Goal: Check status: Check status

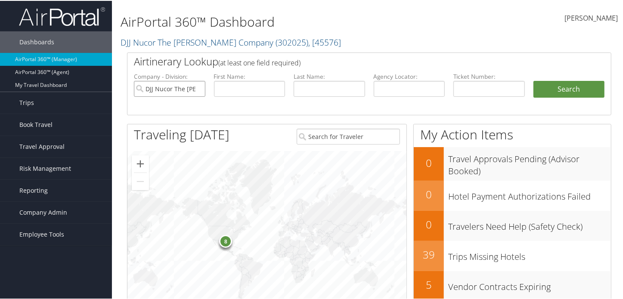
click at [197, 86] on input "DJJ Nucor The David Joseph Company" at bounding box center [169, 88] width 71 height 16
click at [389, 87] on input "text" at bounding box center [408, 88] width 71 height 16
paste input "*D3B6MB"
click at [376, 90] on input "*D3B6MB" at bounding box center [408, 88] width 71 height 16
type input "D3B6MB"
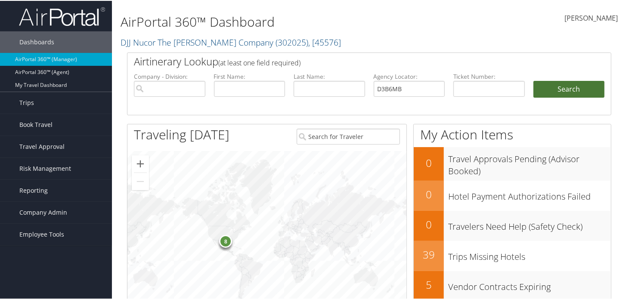
click at [543, 86] on button "Search" at bounding box center [568, 88] width 71 height 17
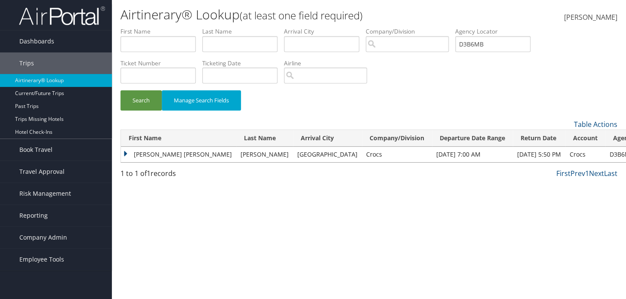
drag, startPoint x: 0, startPoint y: 0, endPoint x: 314, endPoint y: 209, distance: 377.1
click at [314, 209] on div "Airtinerary® Lookup (at least one field required) Eesa Booley Eesa Booley My Se…" at bounding box center [369, 149] width 514 height 299
click at [125, 151] on td "AMANDA ELIZABETH" at bounding box center [178, 154] width 115 height 15
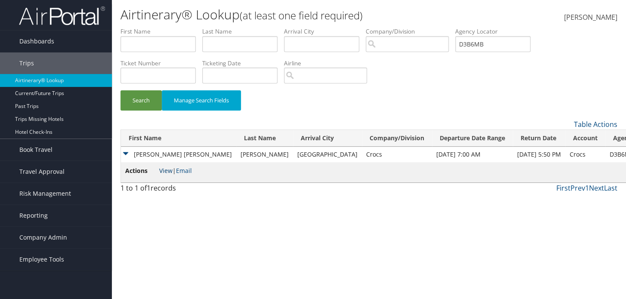
click at [166, 167] on link "View" at bounding box center [165, 171] width 13 height 8
click at [123, 152] on td "AMANDA ELIZABETH" at bounding box center [178, 154] width 115 height 15
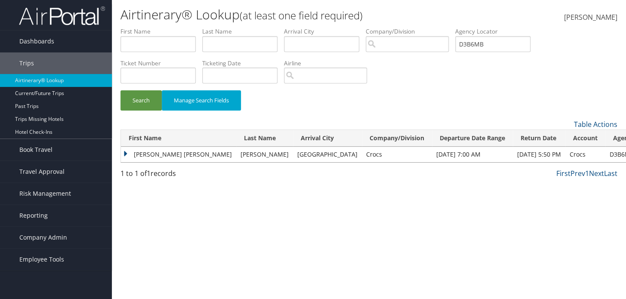
click at [234, 168] on div "1 to 1 of 1 records" at bounding box center [177, 175] width 114 height 15
click at [126, 152] on td "AMANDA ELIZABETH" at bounding box center [178, 154] width 115 height 15
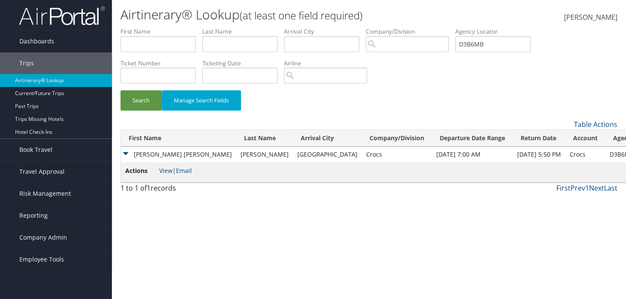
click at [126, 152] on td "AMANDA ELIZABETH" at bounding box center [178, 154] width 115 height 15
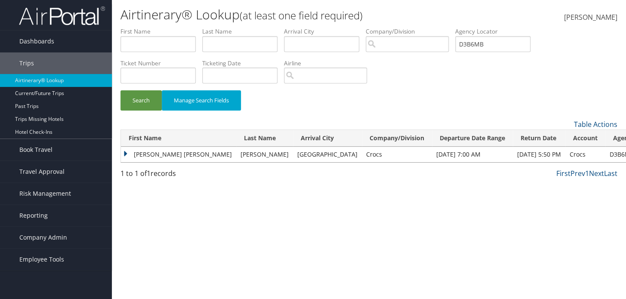
click at [128, 154] on td "AMANDA ELIZABETH" at bounding box center [178, 154] width 115 height 15
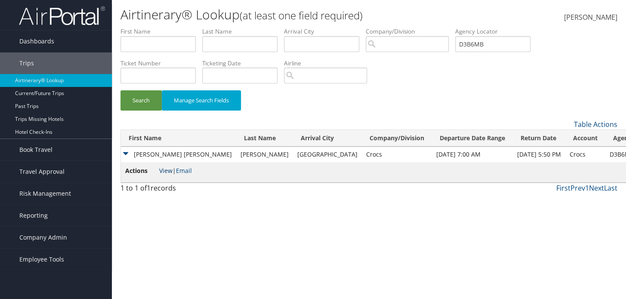
click at [170, 170] on link "View" at bounding box center [165, 171] width 13 height 8
click at [514, 41] on input "D3B6MB" at bounding box center [492, 44] width 75 height 16
paste input "D83DVV"
type input "D83DVV"
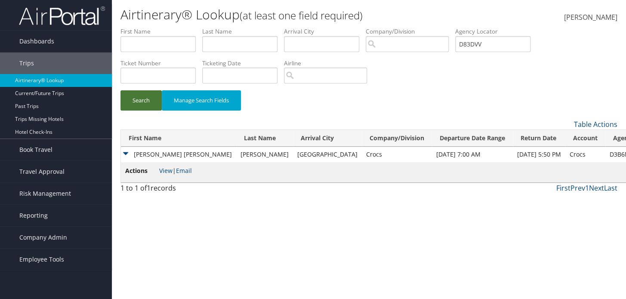
click at [154, 104] on button "Search" at bounding box center [140, 100] width 41 height 20
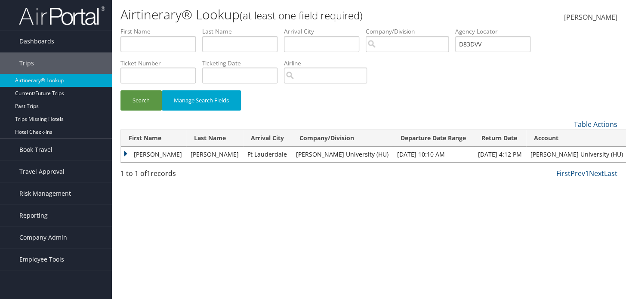
click at [126, 154] on td "RODNEY JERMAINE" at bounding box center [153, 154] width 65 height 15
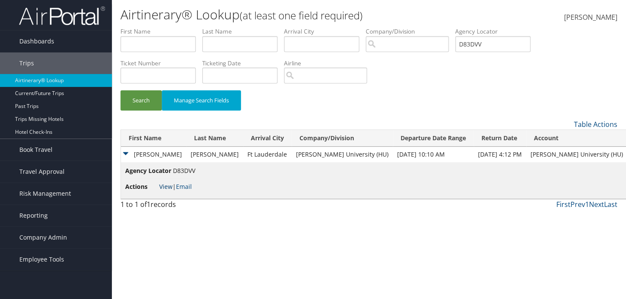
click at [165, 185] on link "View" at bounding box center [165, 186] width 13 height 8
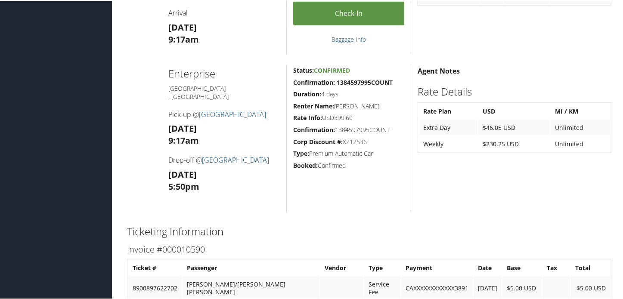
scroll to position [469, 0]
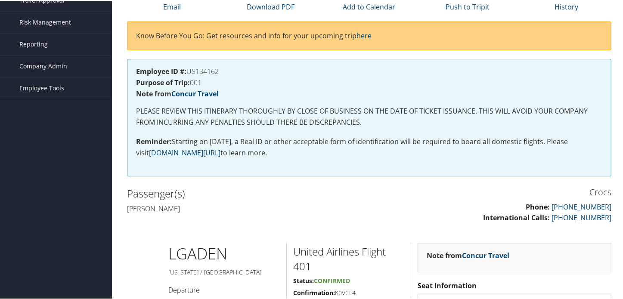
scroll to position [39, 0]
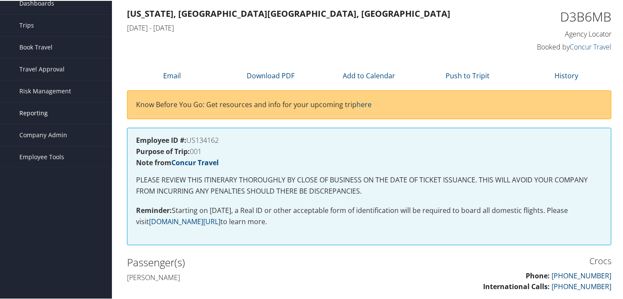
click at [47, 108] on link "Reporting" at bounding box center [56, 113] width 112 height 22
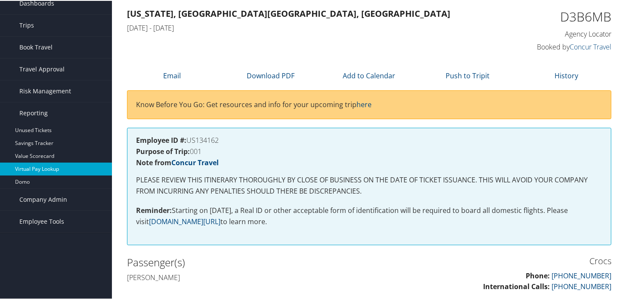
click at [41, 164] on link "Virtual Pay Lookup" at bounding box center [56, 168] width 112 height 13
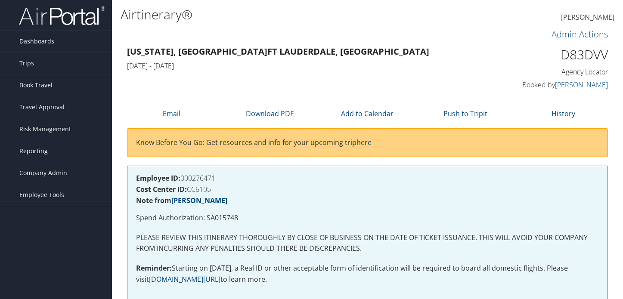
scroll to position [547, 0]
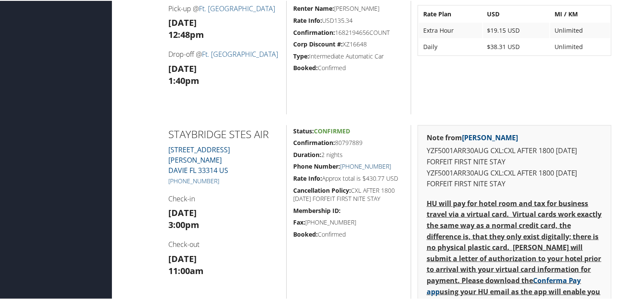
drag, startPoint x: 392, startPoint y: 164, endPoint x: 338, endPoint y: 166, distance: 53.4
click at [338, 166] on h5 "Phone Number: [PHONE_NUMBER]" at bounding box center [348, 165] width 111 height 9
copy link "[PHONE_NUMBER]"
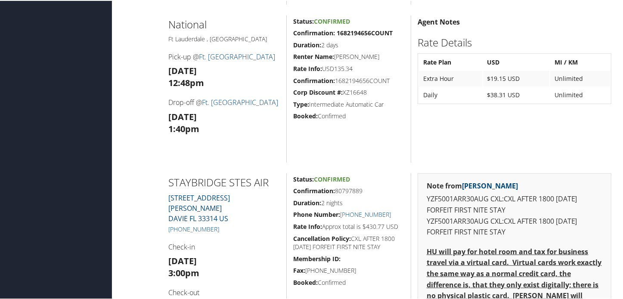
scroll to position [586, 0]
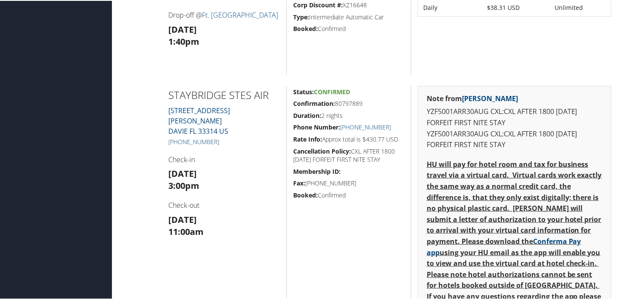
click at [327, 256] on div "Status: Confirmed Confirmation: 80797889 Duration: 2 nights Phone Number: [PHON…" at bounding box center [348, 293] width 124 height 416
click at [340, 99] on h5 "Confirmation: 80797889" at bounding box center [348, 103] width 111 height 9
click at [378, 111] on h5 "Duration: 2 nights" at bounding box center [348, 115] width 111 height 9
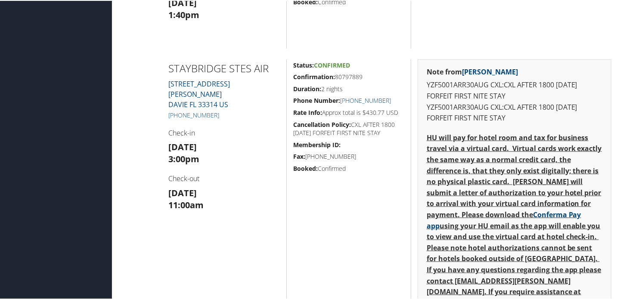
scroll to position [626, 0]
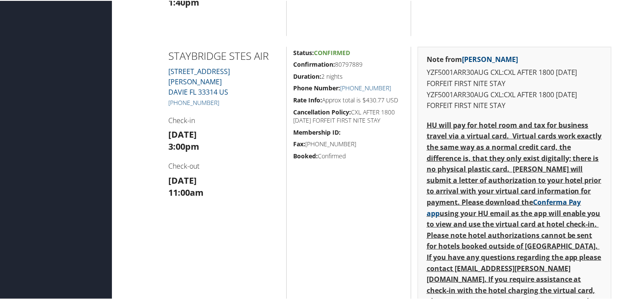
click at [346, 63] on h5 "Confirmation: 80797889" at bounding box center [348, 63] width 111 height 9
copy h5 "80797889"
drag, startPoint x: 200, startPoint y: 65, endPoint x: 172, endPoint y: 53, distance: 30.5
click at [172, 53] on h2 "STAYBRIDGE STES AIR" at bounding box center [223, 55] width 111 height 15
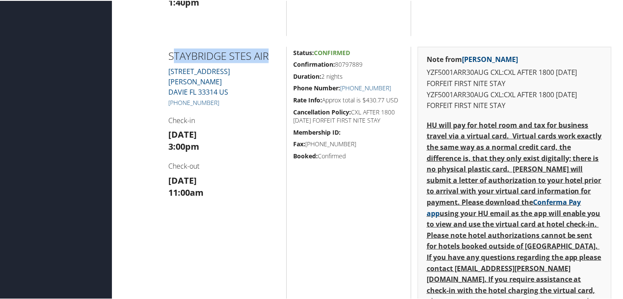
click at [206, 62] on h2 "STAYBRIDGE STES AIR" at bounding box center [223, 55] width 111 height 15
click at [197, 62] on h2 "STAYBRIDGE STES AIR" at bounding box center [223, 55] width 111 height 15
drag, startPoint x: 193, startPoint y: 71, endPoint x: 151, endPoint y: 54, distance: 45.8
click at [151, 54] on div "STAYBRIDGE STES AIR 4901 GRIFFIN ROAD DAVIE FL 33314 US +1 (954) 990-5150 Check…" at bounding box center [368, 254] width 497 height 416
copy h2 "STAYBRIDGE STES AIR"
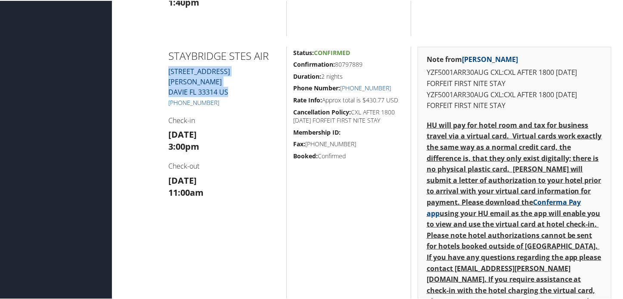
drag, startPoint x: 236, startPoint y: 93, endPoint x: 168, endPoint y: 85, distance: 68.1
click at [168, 85] on div "STAYBRIDGE STES AIR 4901 GRIFFIN ROAD DAVIE FL 33314 US +1 (954) 990-5150 Check…" at bounding box center [224, 254] width 124 height 416
copy link "4901 GRIFFIN ROAD DAVIE FL 33314 US"
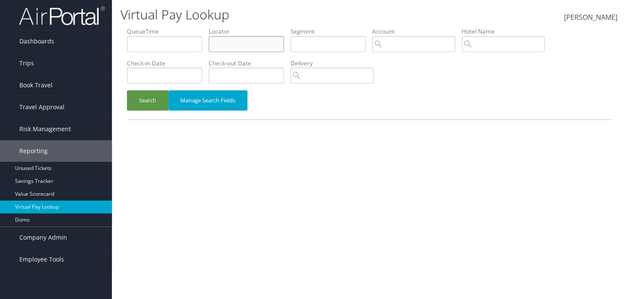
click at [268, 39] on input "text" at bounding box center [246, 44] width 75 height 16
paste input "D83DVV"
type input "D83DVV"
click at [164, 94] on button "Search" at bounding box center [147, 100] width 41 height 20
